Goal: Task Accomplishment & Management: Use online tool/utility

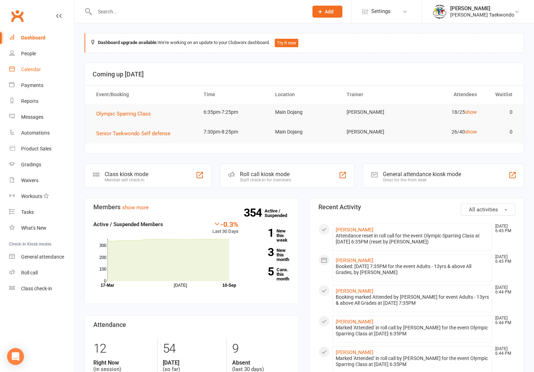
click at [27, 67] on div "Calendar" at bounding box center [31, 70] width 20 height 6
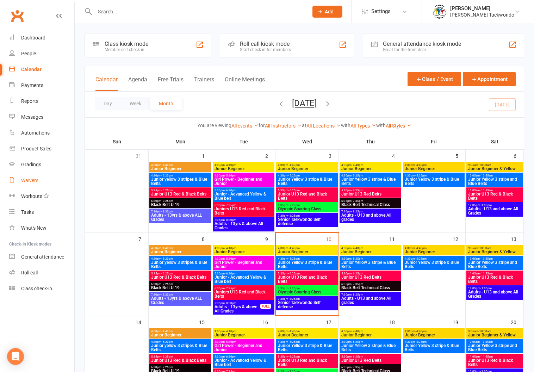
click at [32, 178] on div "Waivers" at bounding box center [29, 180] width 17 height 6
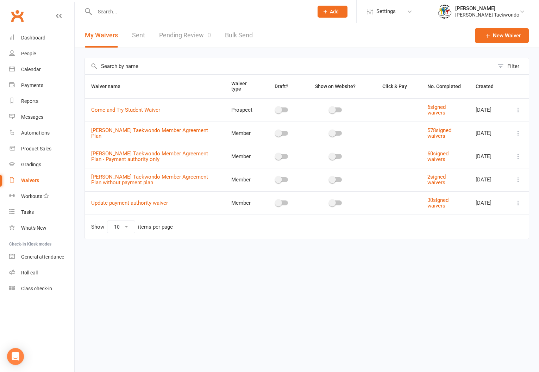
click at [168, 34] on link "Pending Review 0" at bounding box center [185, 35] width 52 height 24
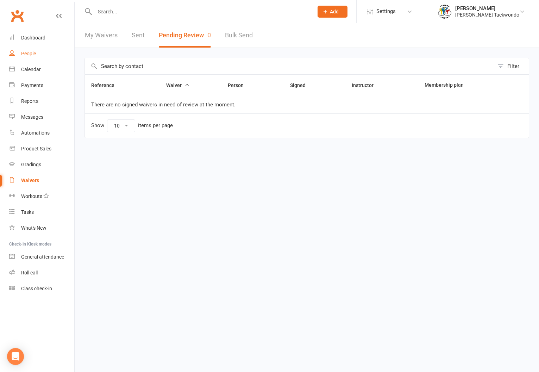
click at [27, 51] on div "People" at bounding box center [28, 54] width 15 height 6
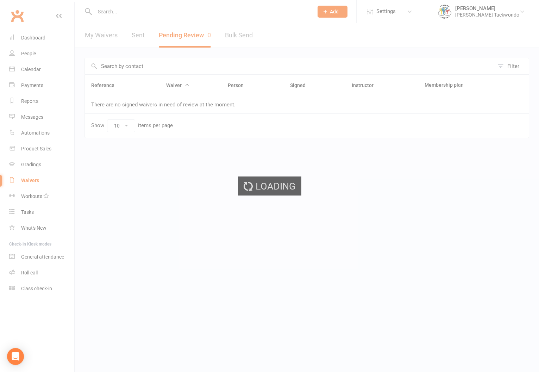
select select "50"
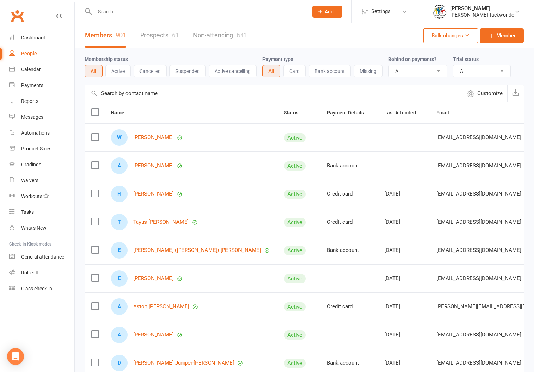
click at [113, 8] on input "text" at bounding box center [198, 12] width 211 height 10
click at [27, 67] on div "Calendar" at bounding box center [31, 70] width 20 height 6
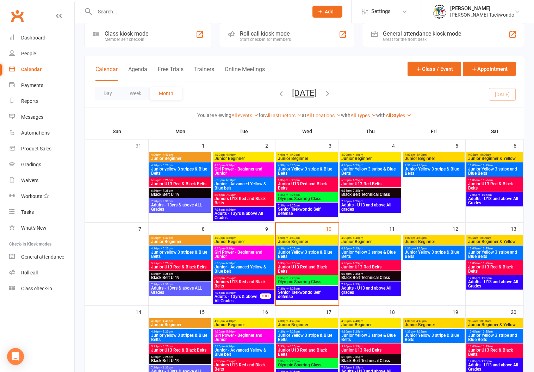
scroll to position [30, 0]
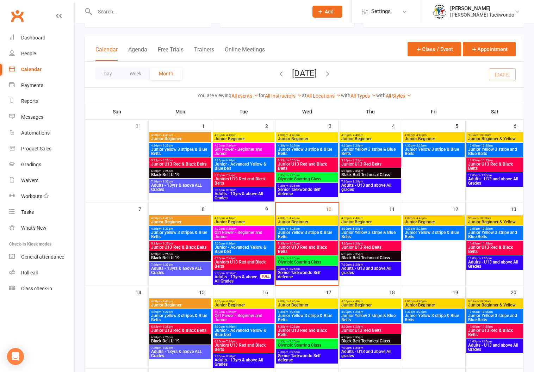
click at [301, 301] on span "4:00pm - 4:40pm" at bounding box center [306, 301] width 59 height 3
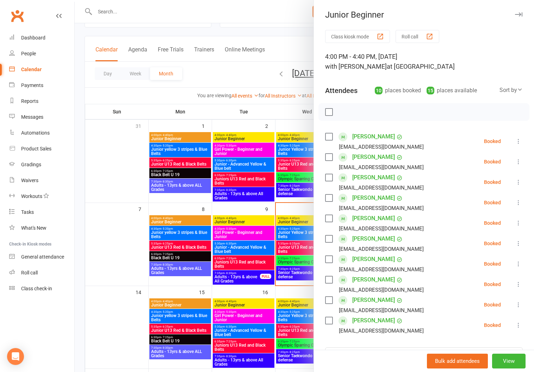
click at [403, 34] on button "Roll call" at bounding box center [417, 36] width 44 height 13
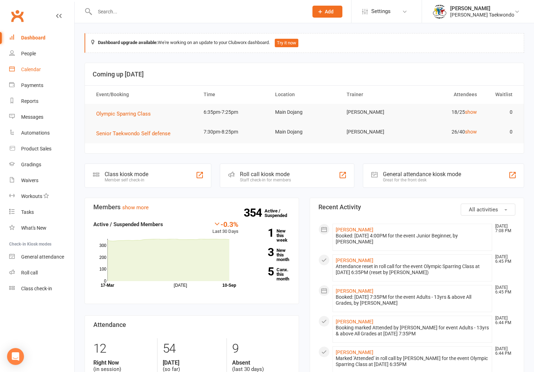
click at [26, 66] on link "Calendar" at bounding box center [41, 70] width 65 height 16
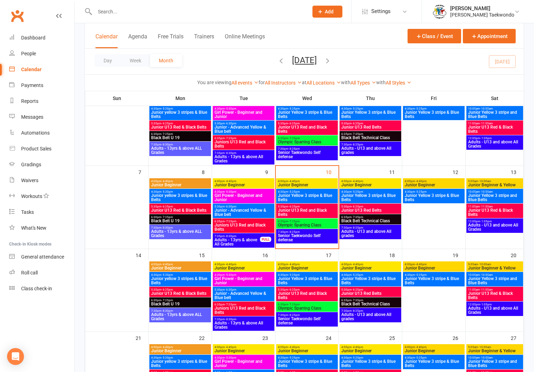
scroll to position [76, 0]
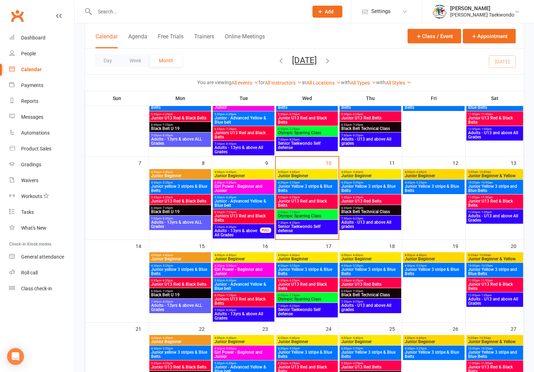
click at [315, 255] on span "4:00pm - 4:40pm" at bounding box center [306, 254] width 59 height 3
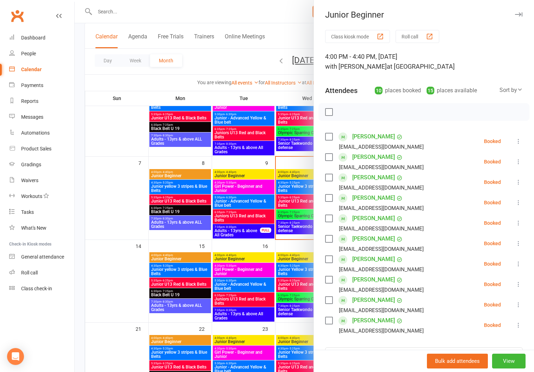
scroll to position [42, 0]
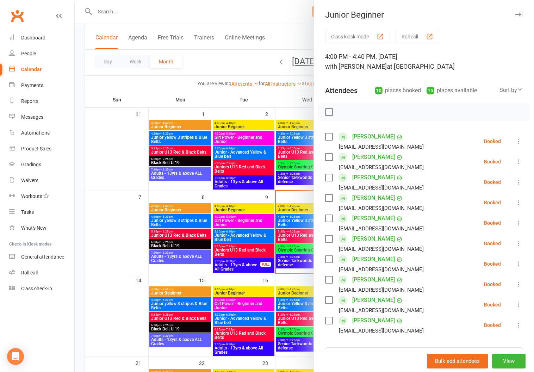
click at [514, 12] on button "button" at bounding box center [518, 14] width 8 height 8
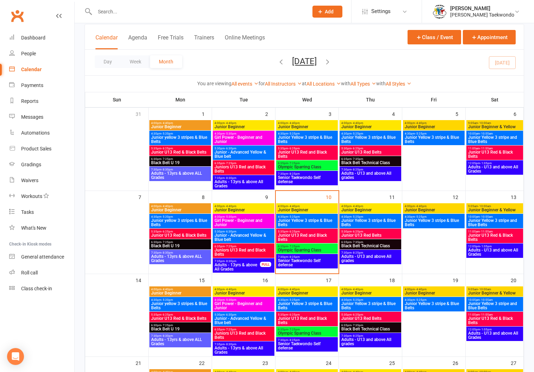
click at [296, 259] on span "Senior Taekwondo Self defense" at bounding box center [306, 262] width 59 height 8
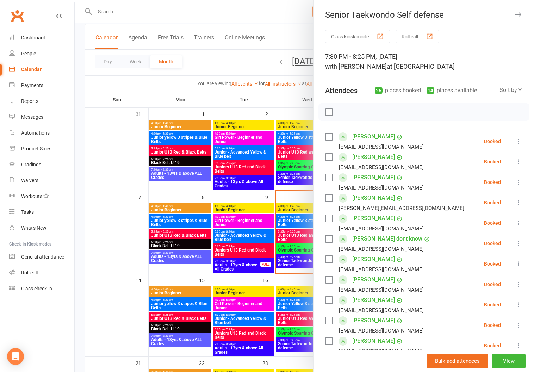
click at [408, 32] on button "Roll call" at bounding box center [417, 36] width 44 height 13
